Goal: Task Accomplishment & Management: Complete application form

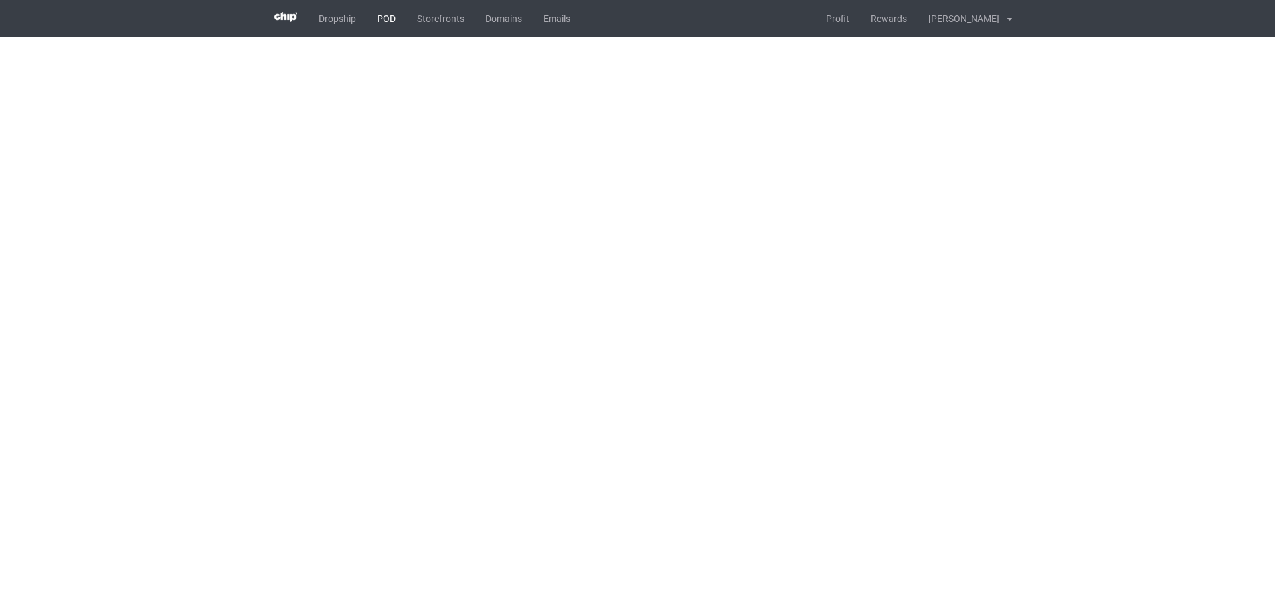
click at [383, 25] on link "POD" at bounding box center [386, 18] width 40 height 37
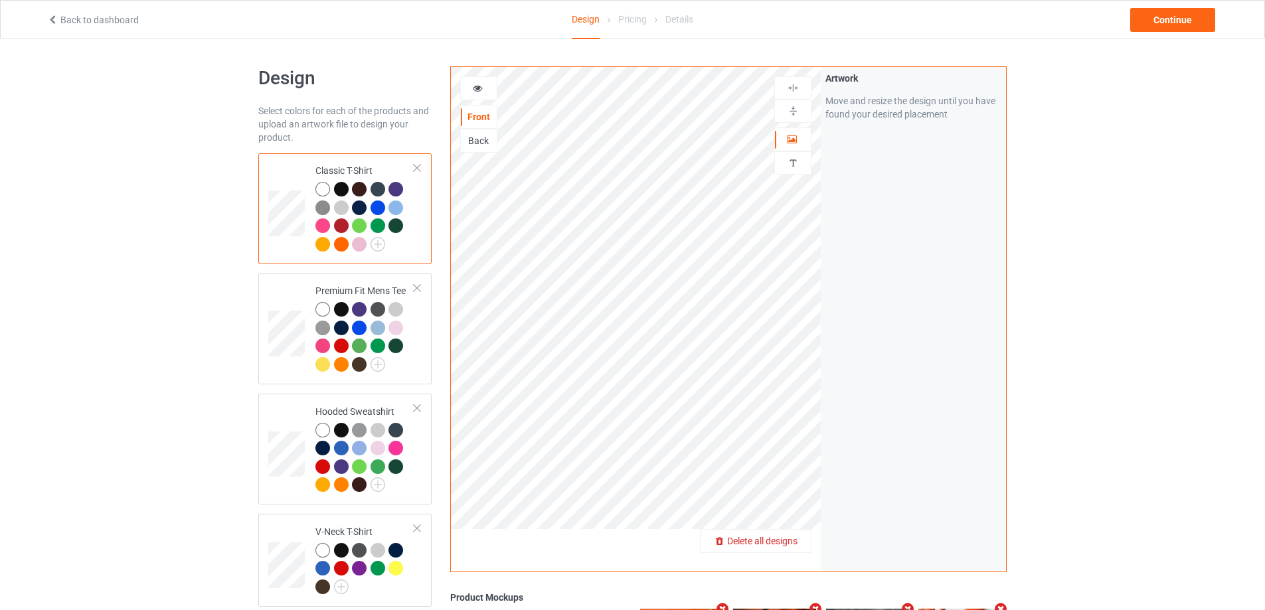
click at [795, 544] on span "Delete all designs" at bounding box center [762, 541] width 70 height 11
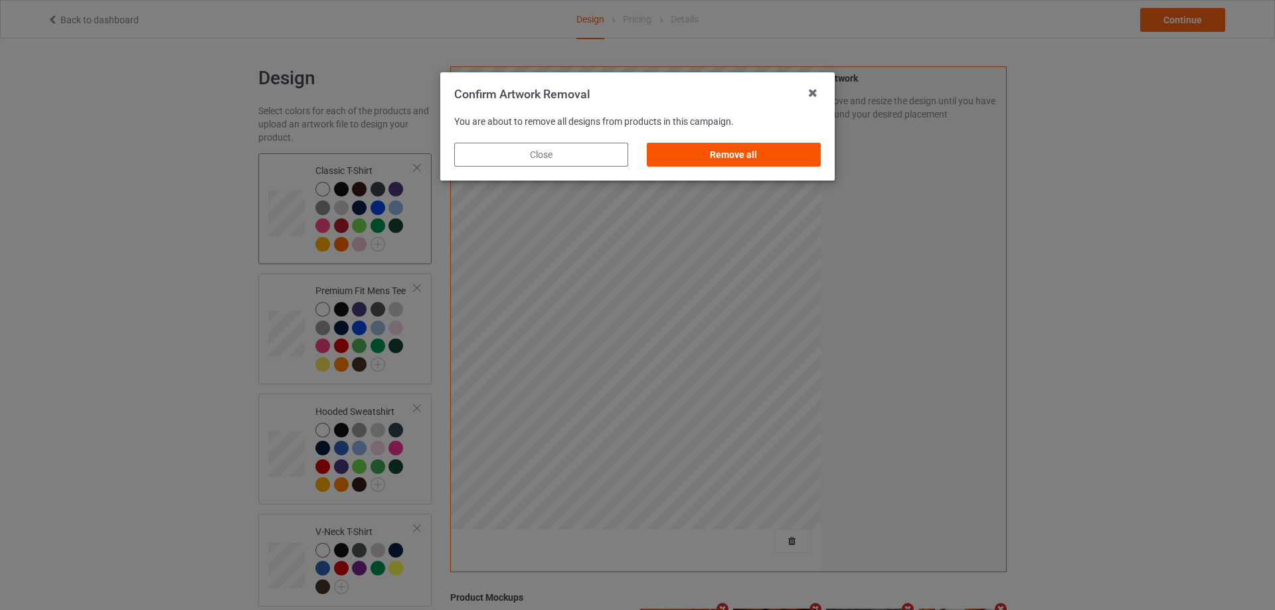
click at [714, 148] on div "Remove all" at bounding box center [734, 155] width 174 height 24
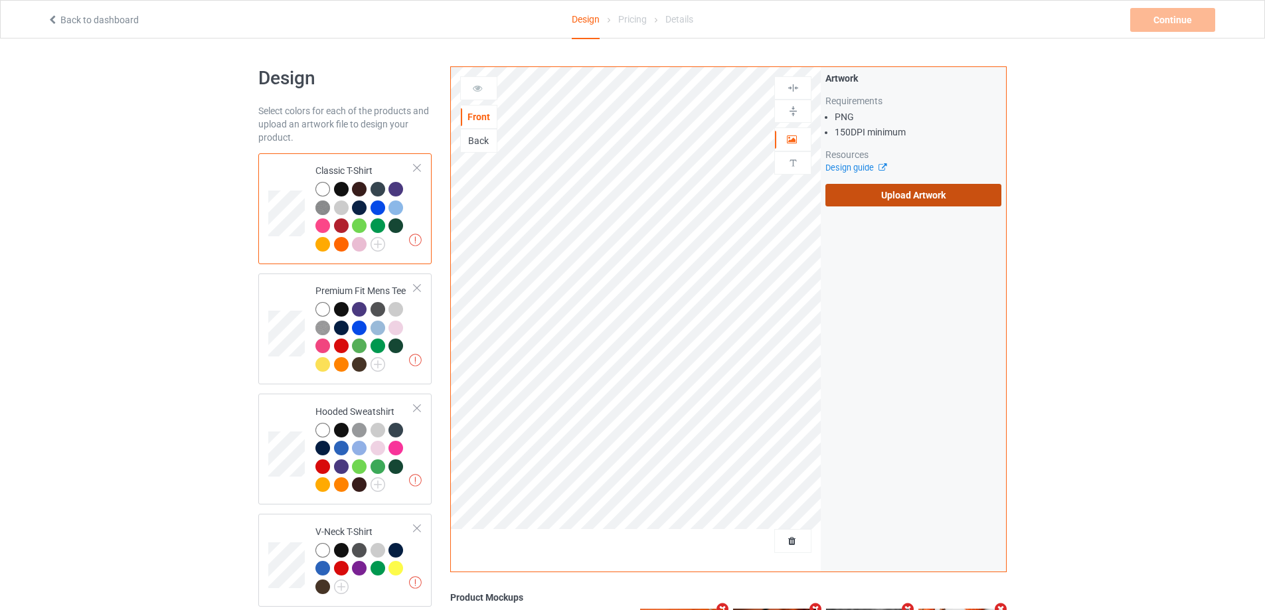
click at [870, 187] on label "Upload Artwork" at bounding box center [913, 195] width 176 height 23
click at [0, 0] on input "Upload Artwork" at bounding box center [0, 0] width 0 height 0
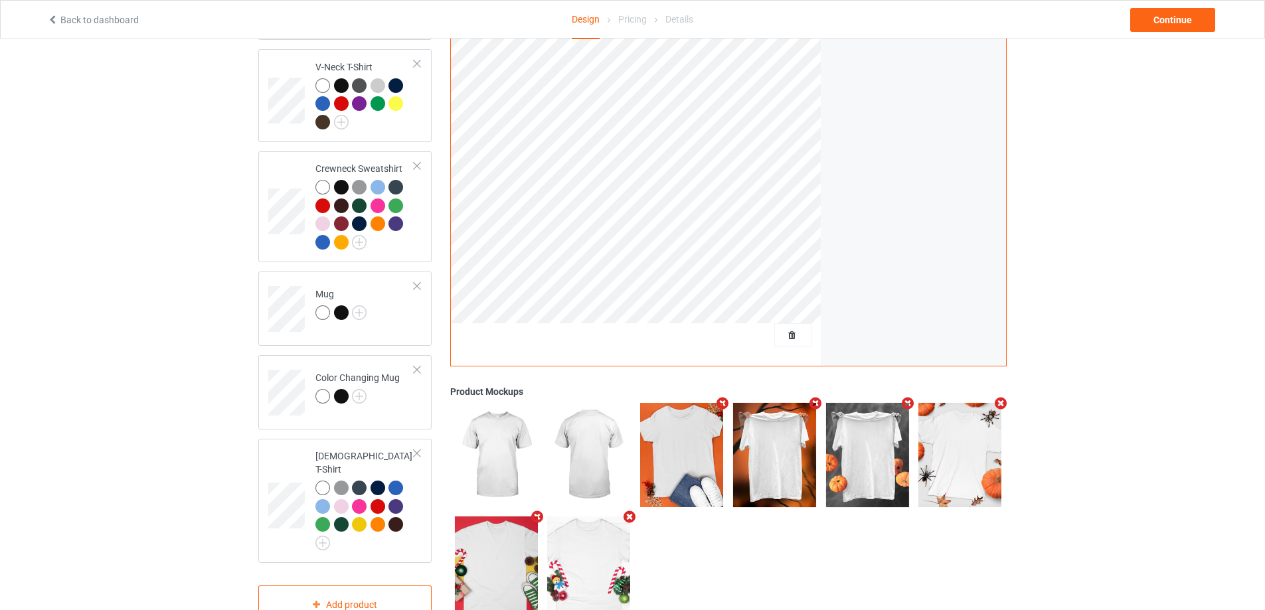
scroll to position [494, 0]
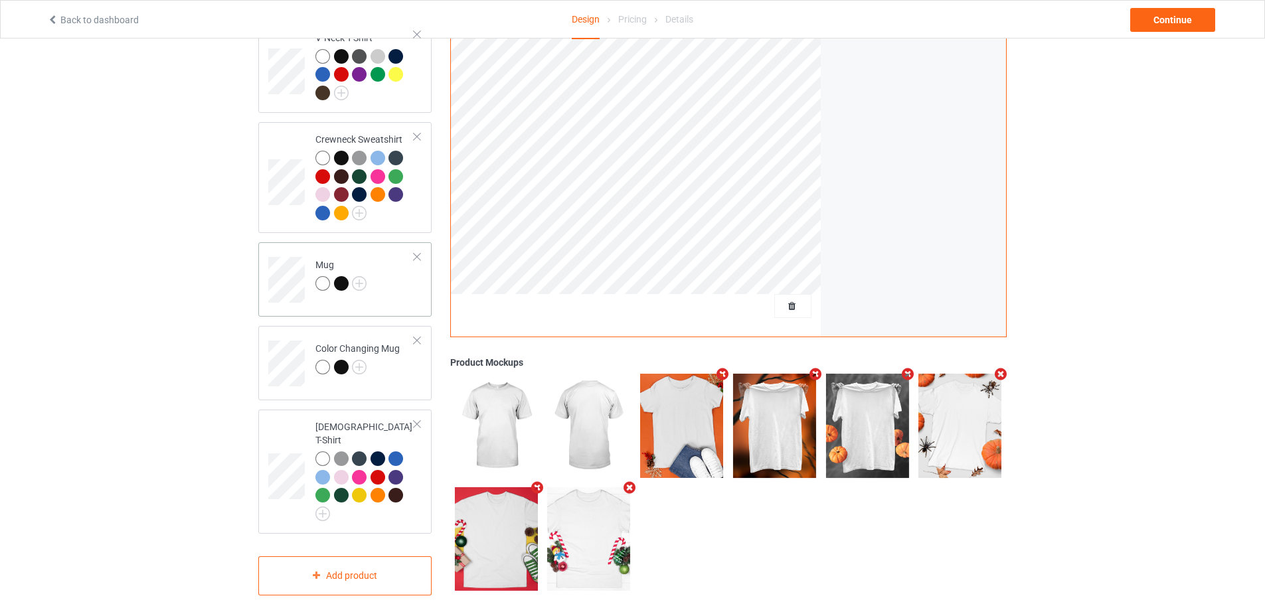
click at [375, 260] on td "Mug" at bounding box center [365, 275] width 114 height 55
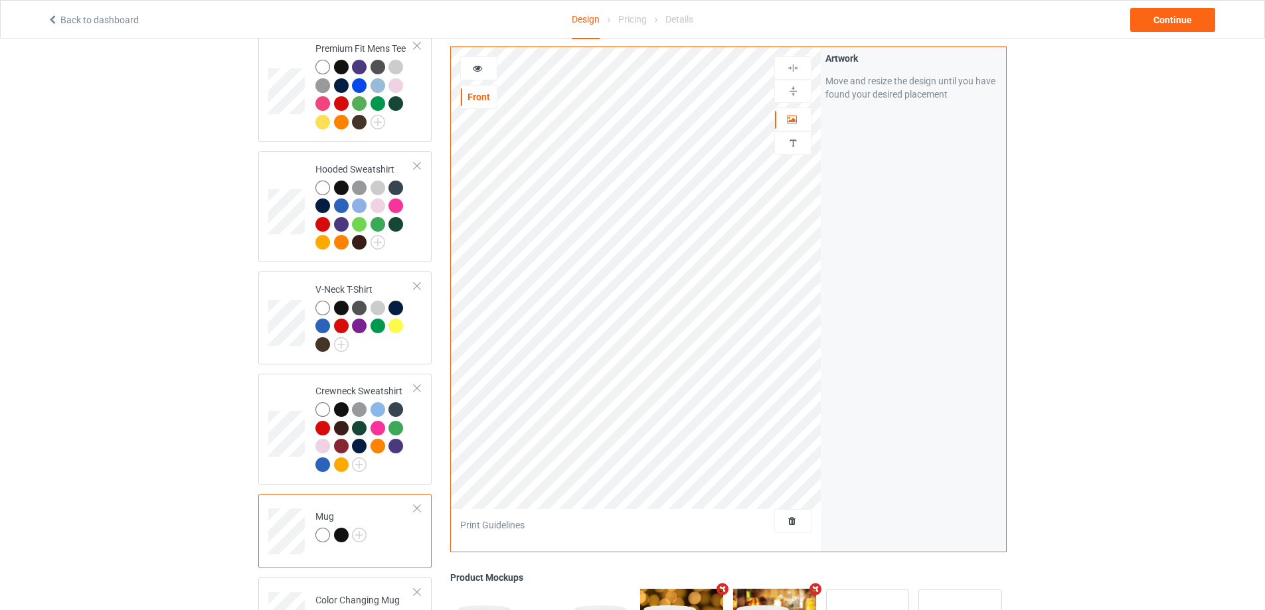
scroll to position [228, 0]
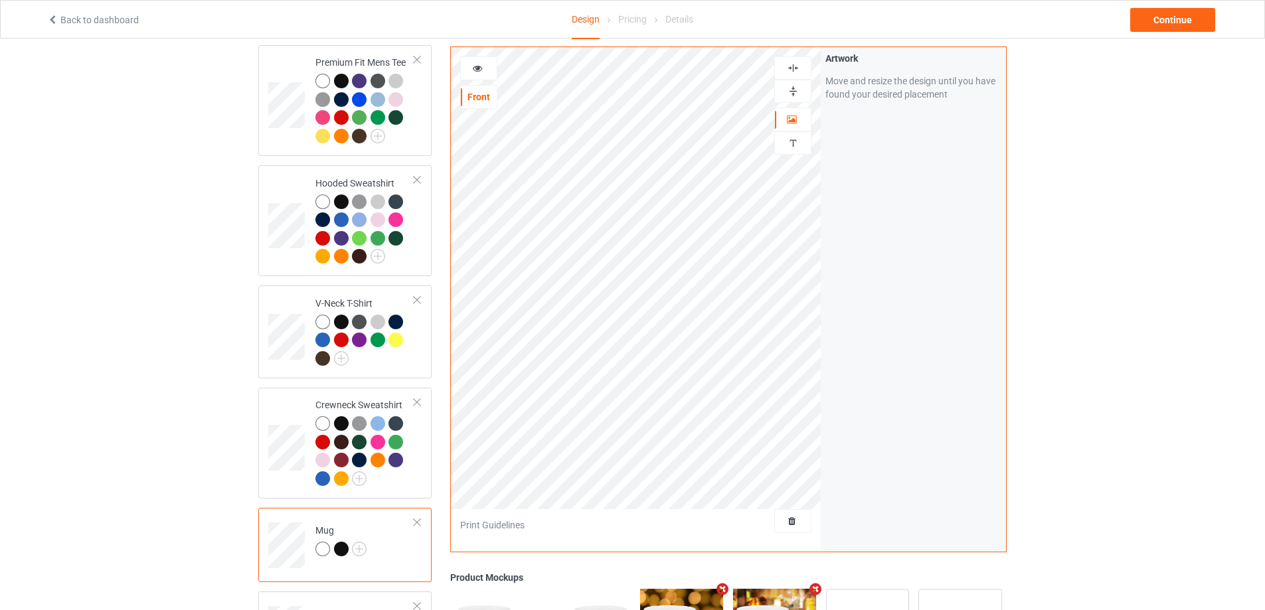
click at [790, 87] on img at bounding box center [793, 91] width 13 height 13
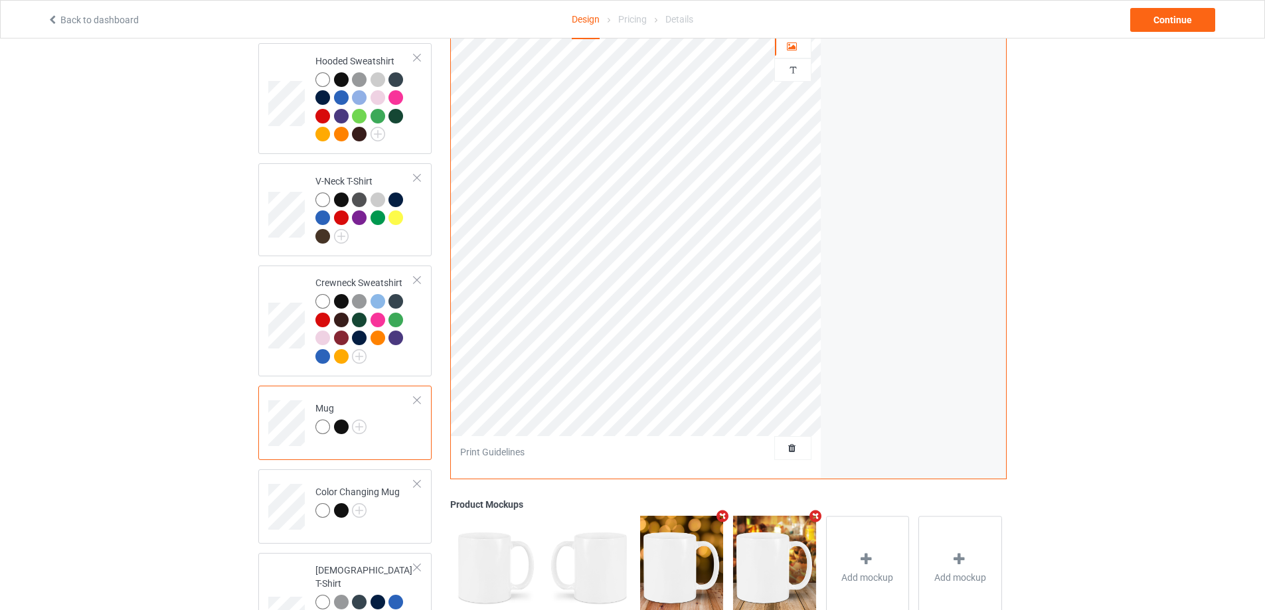
scroll to position [494, 0]
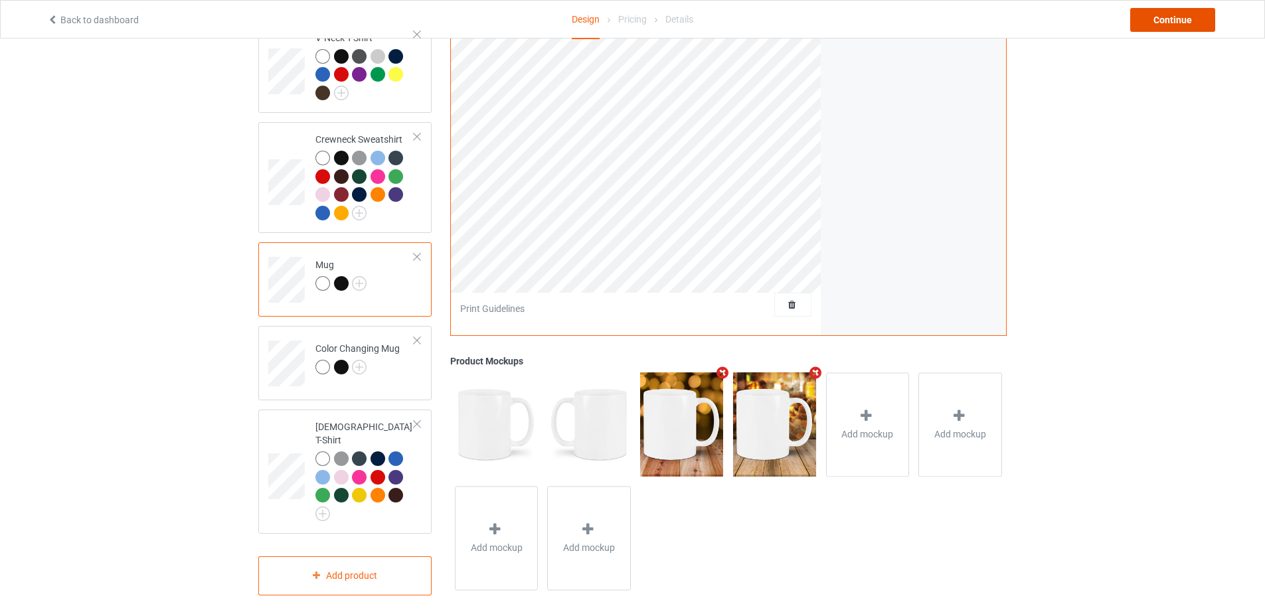
click at [1165, 20] on div "Continue" at bounding box center [1172, 20] width 85 height 24
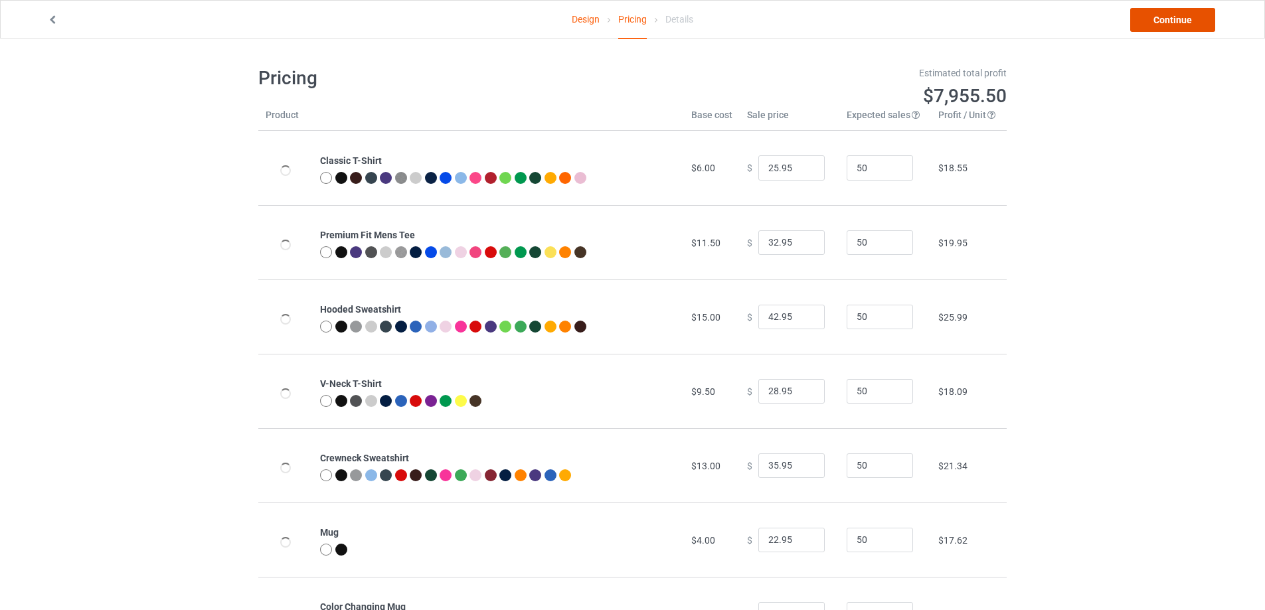
click at [1165, 20] on link "Continue" at bounding box center [1172, 20] width 85 height 24
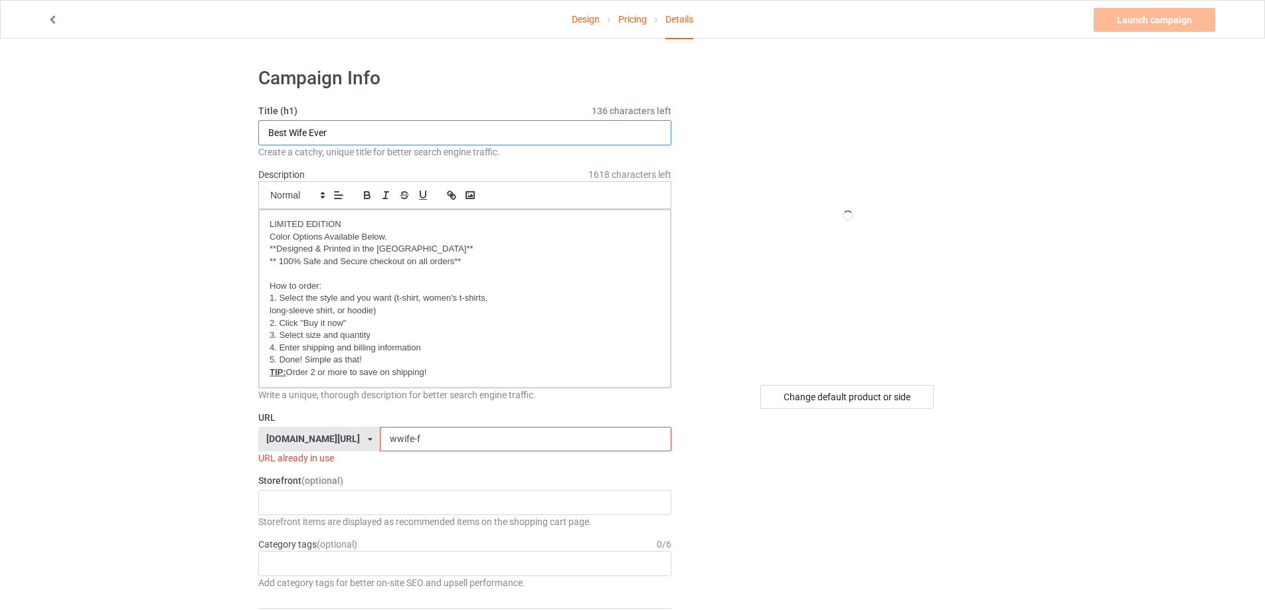
drag, startPoint x: 376, startPoint y: 132, endPoint x: 212, endPoint y: 87, distance: 170.1
click at [373, 133] on input "Best Wife Ever" at bounding box center [464, 132] width 413 height 25
drag, startPoint x: 375, startPoint y: 132, endPoint x: 179, endPoint y: 128, distance: 196.6
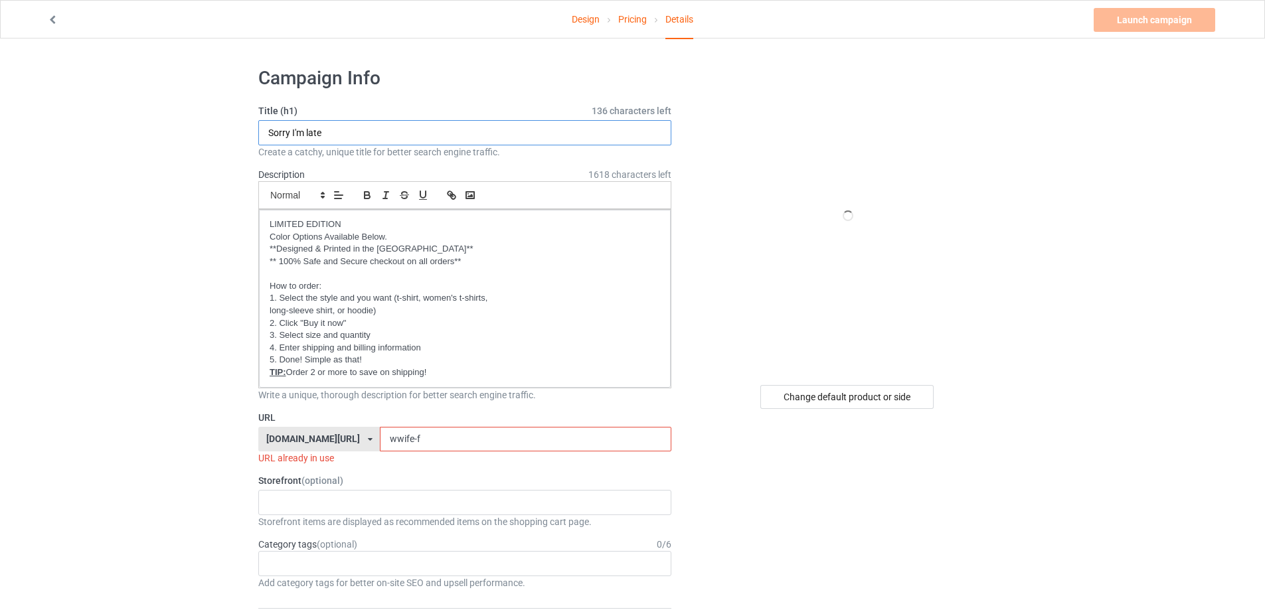
type input "Sorry I'm late"
drag, startPoint x: 374, startPoint y: 439, endPoint x: 175, endPoint y: 406, distance: 202.6
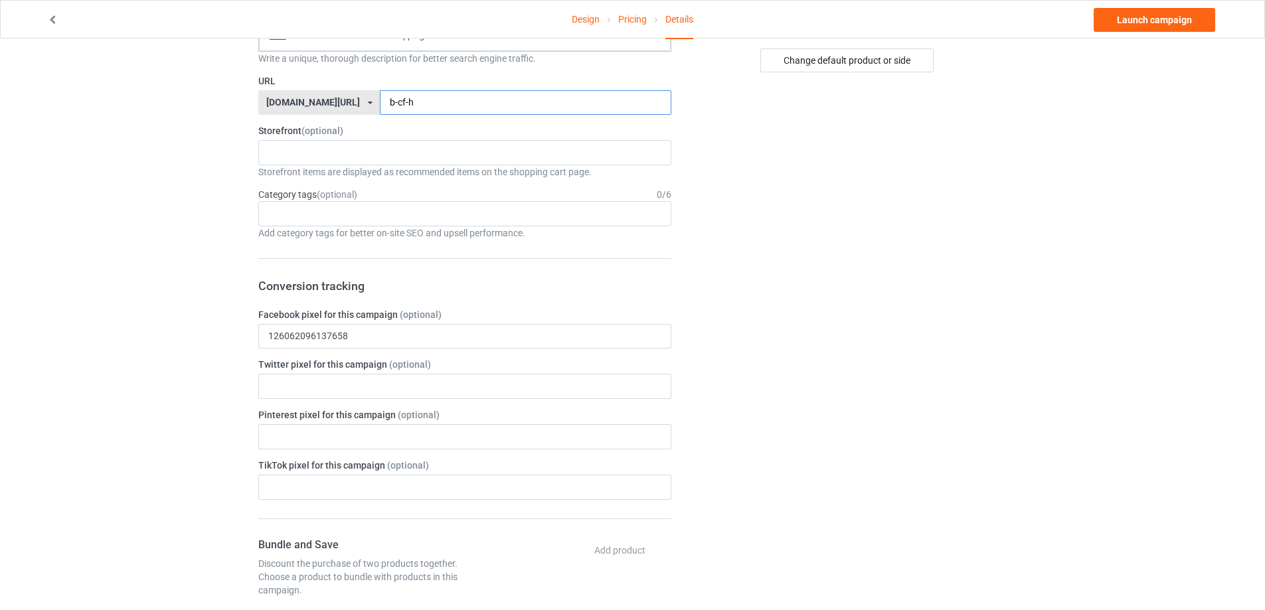
scroll to position [133, 0]
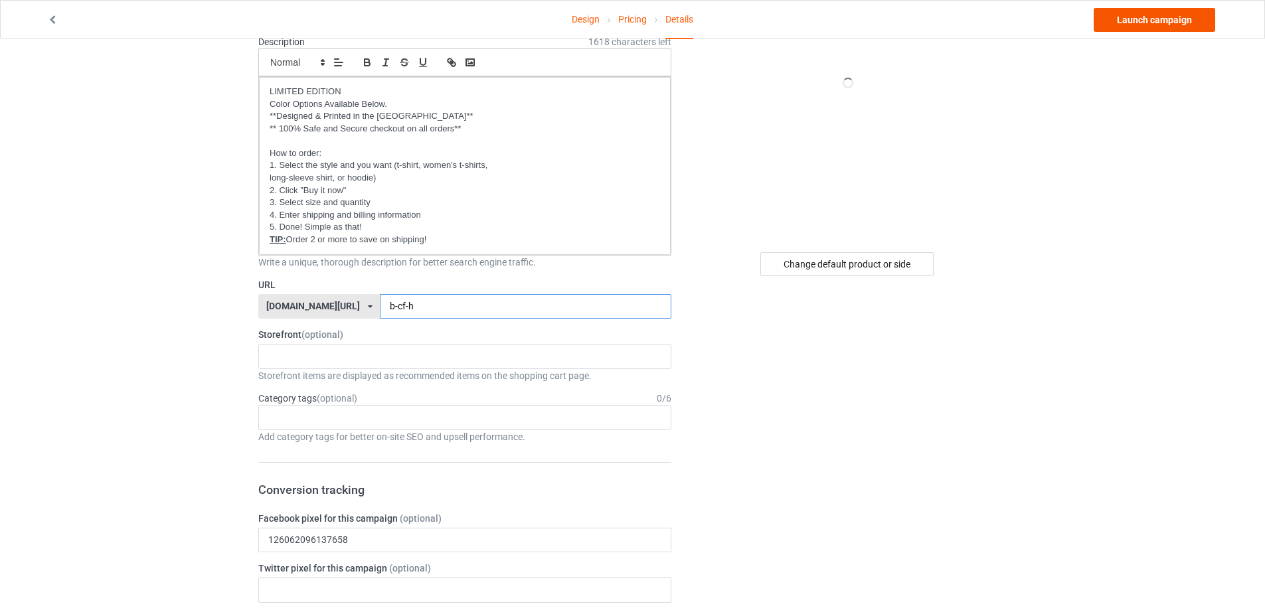
type input "b-cf-h"
click at [1137, 17] on link "Launch campaign" at bounding box center [1153, 20] width 121 height 24
